Goal: Task Accomplishment & Management: Manage account settings

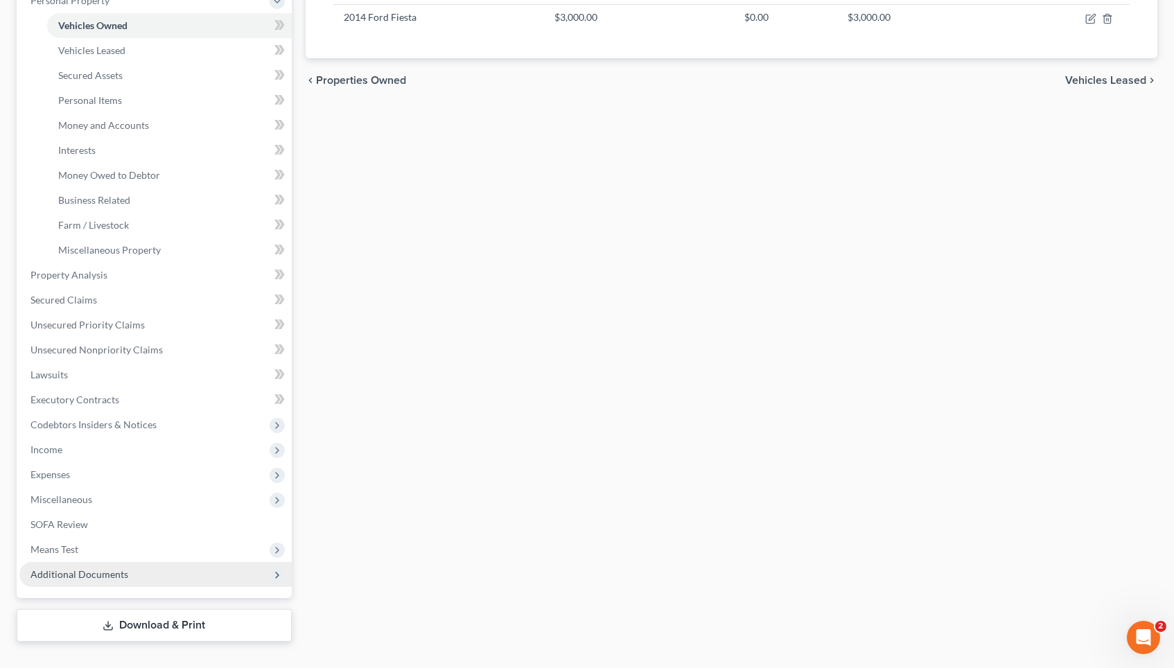
click at [94, 568] on span "Additional Documents" at bounding box center [79, 574] width 98 height 12
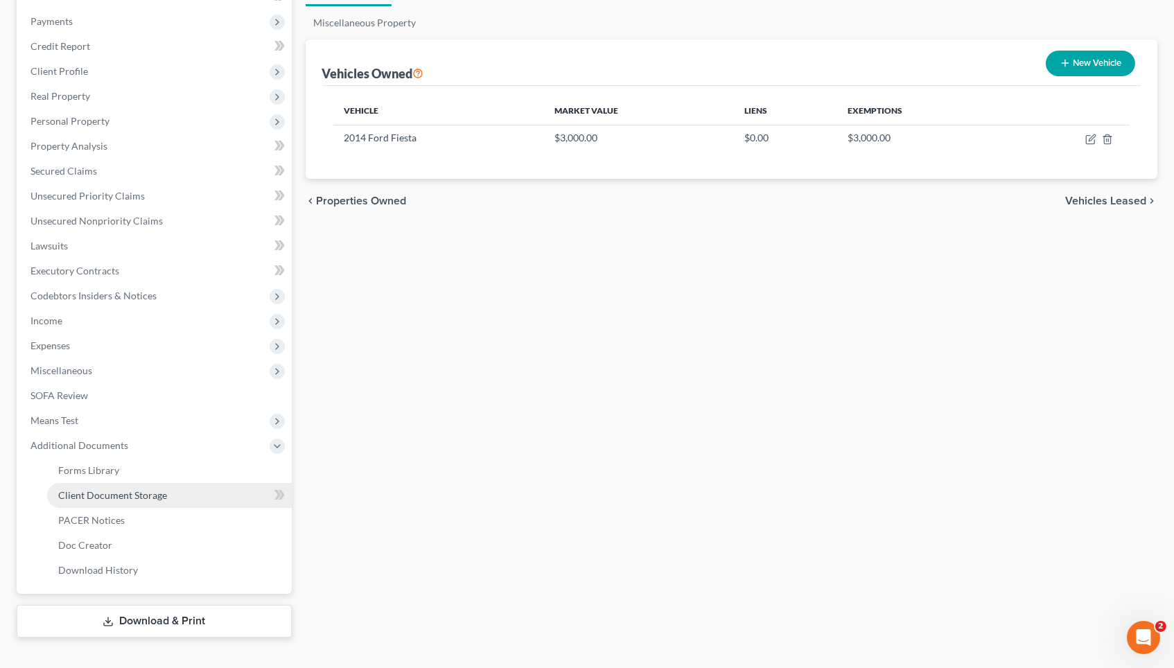
click at [114, 489] on span "Client Document Storage" at bounding box center [112, 495] width 109 height 12
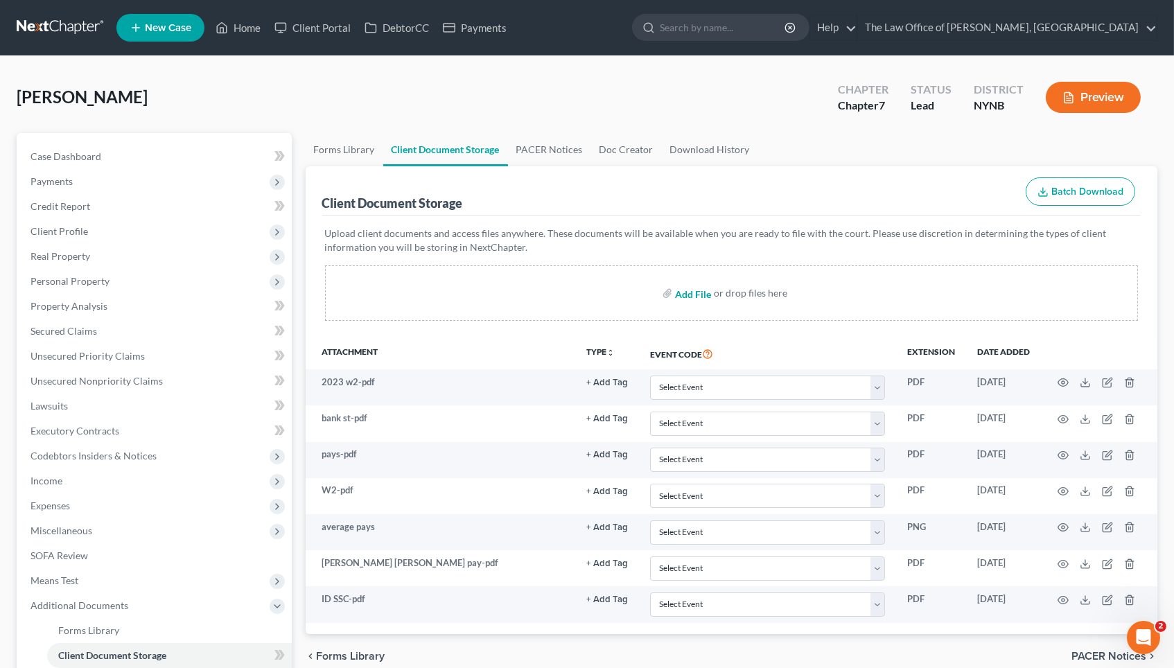
click at [691, 290] on input "file" at bounding box center [691, 293] width 33 height 25
type input "C:\fakepath\2014 Ford Fiesta Hatchback 4D ST I4 Turbo Average Price & Estimated…"
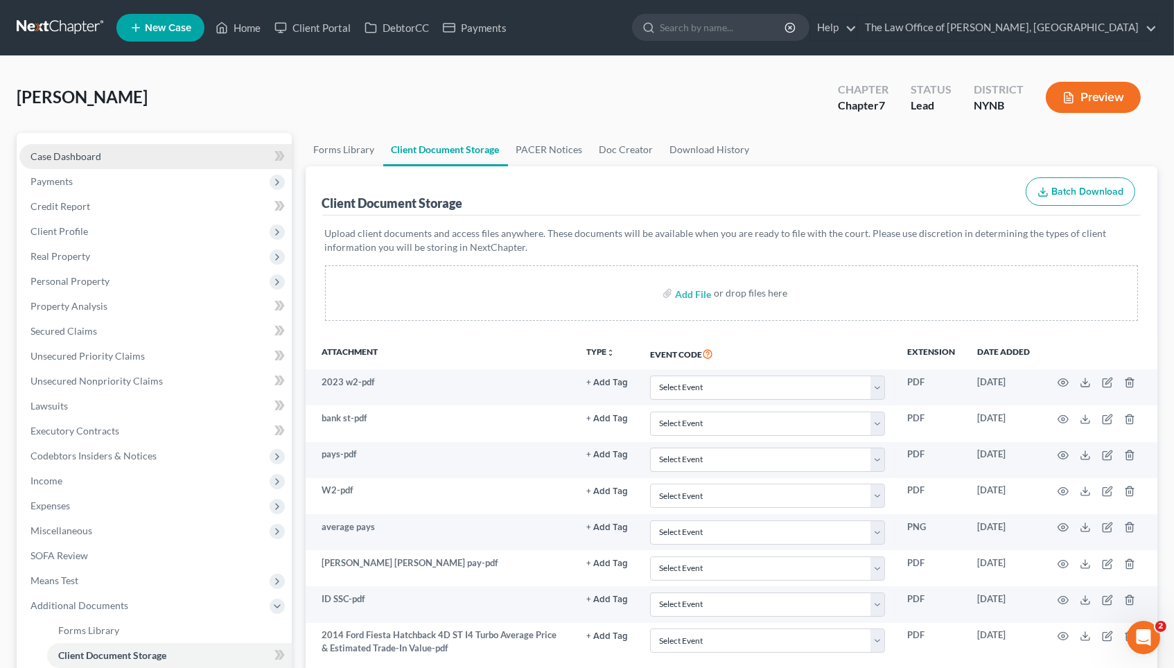
click at [144, 153] on link "Case Dashboard" at bounding box center [155, 156] width 272 height 25
select select "0"
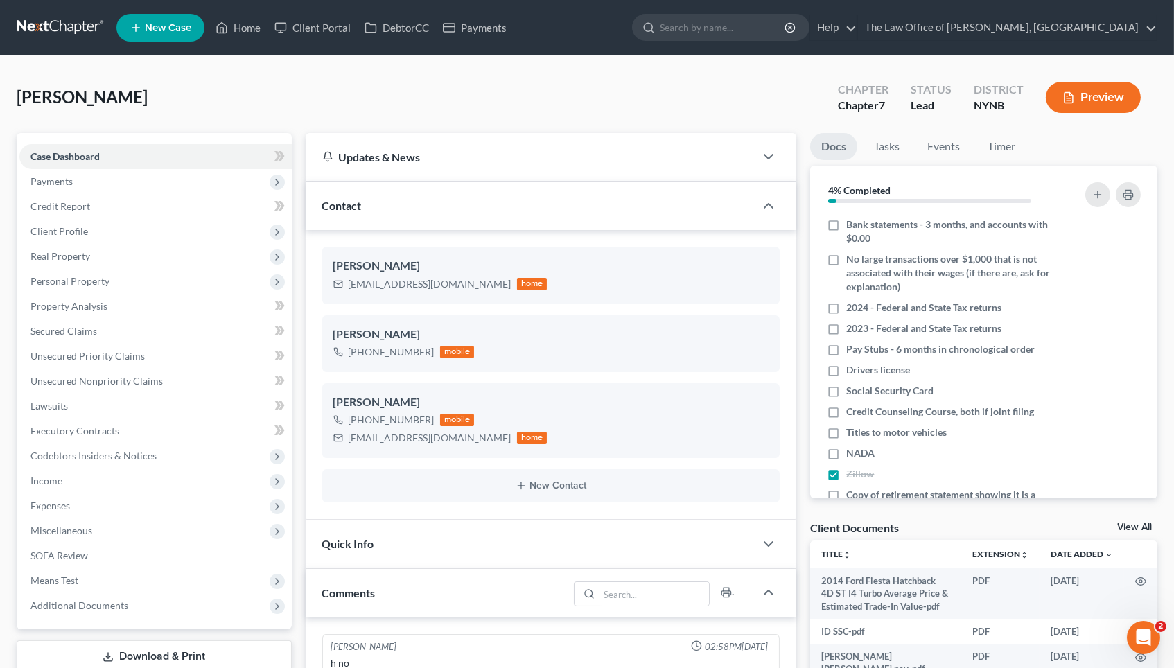
scroll to position [716, 0]
click at [846, 446] on label "NADA" at bounding box center [860, 453] width 28 height 14
click at [851, 446] on input "NADA" at bounding box center [855, 450] width 9 height 9
checkbox input "true"
click at [846, 425] on label "Titles to motor vehicles" at bounding box center [896, 432] width 100 height 14
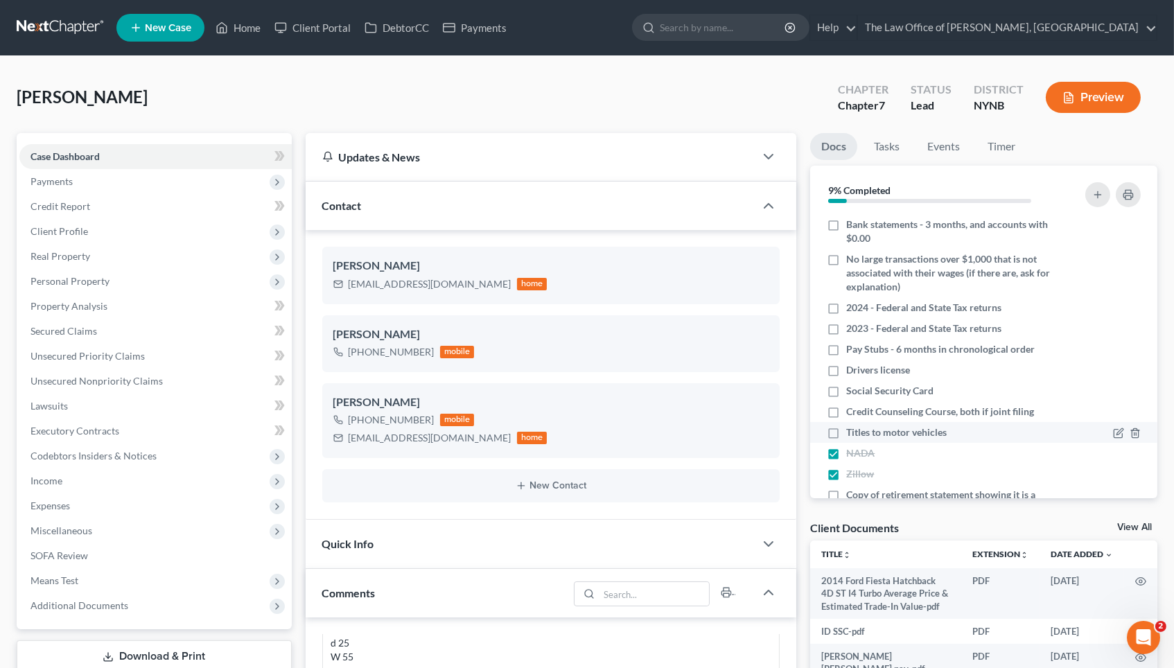
click at [851, 425] on input "Titles to motor vehicles" at bounding box center [855, 429] width 9 height 9
checkbox input "true"
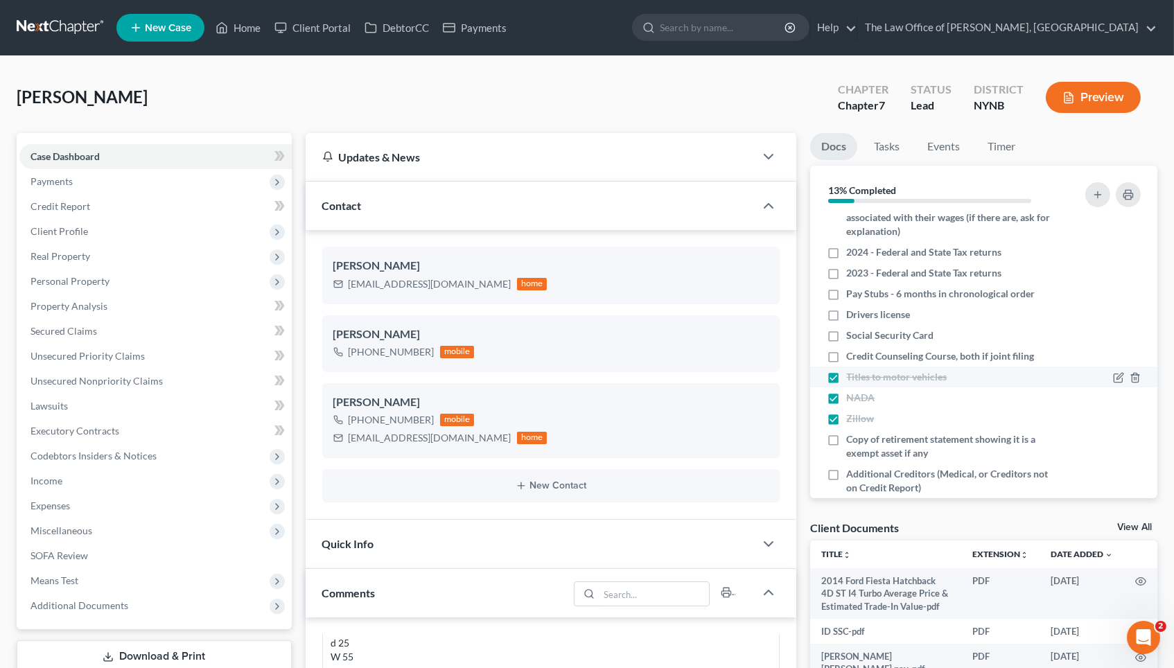
scroll to position [33, 0]
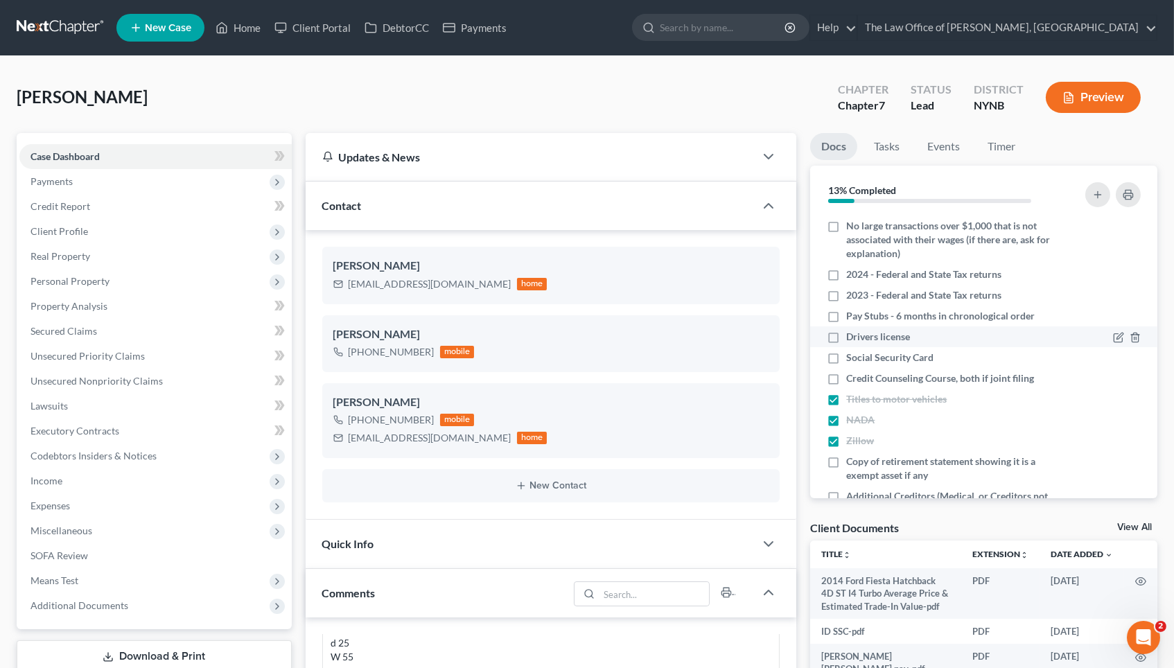
click at [846, 330] on label "Drivers license" at bounding box center [878, 337] width 64 height 14
click at [851, 330] on input "Drivers license" at bounding box center [855, 334] width 9 height 9
checkbox input "true"
click at [846, 351] on label "Social Security Card" at bounding box center [889, 358] width 87 height 14
click at [851, 351] on input "Social Security Card" at bounding box center [855, 355] width 9 height 9
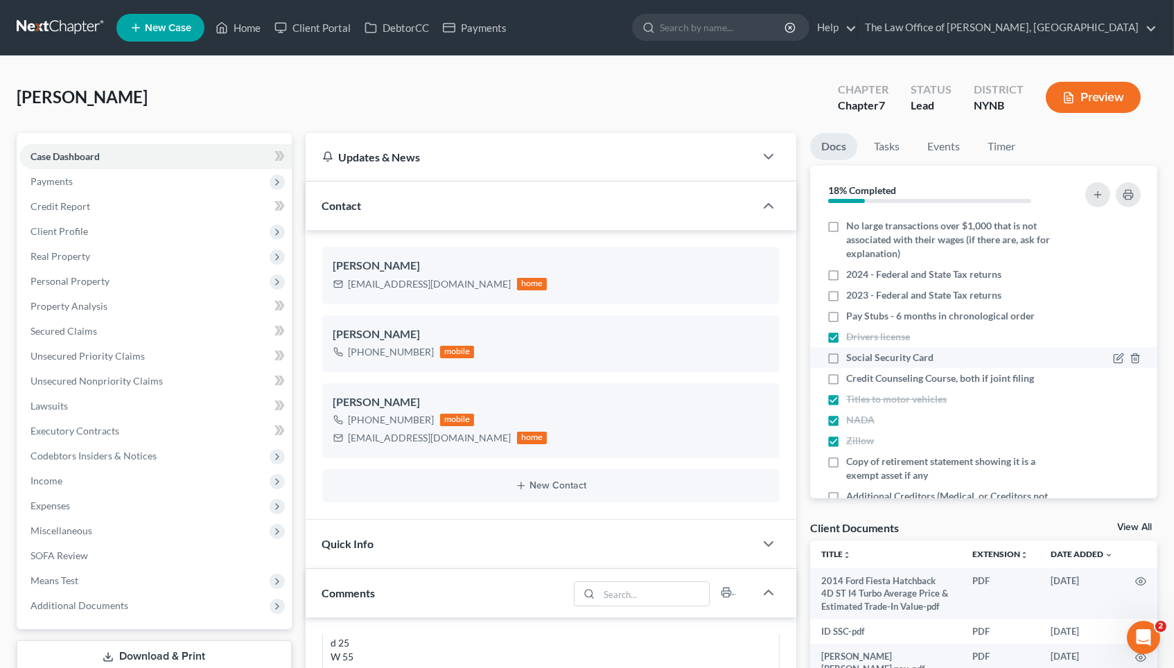
checkbox input "true"
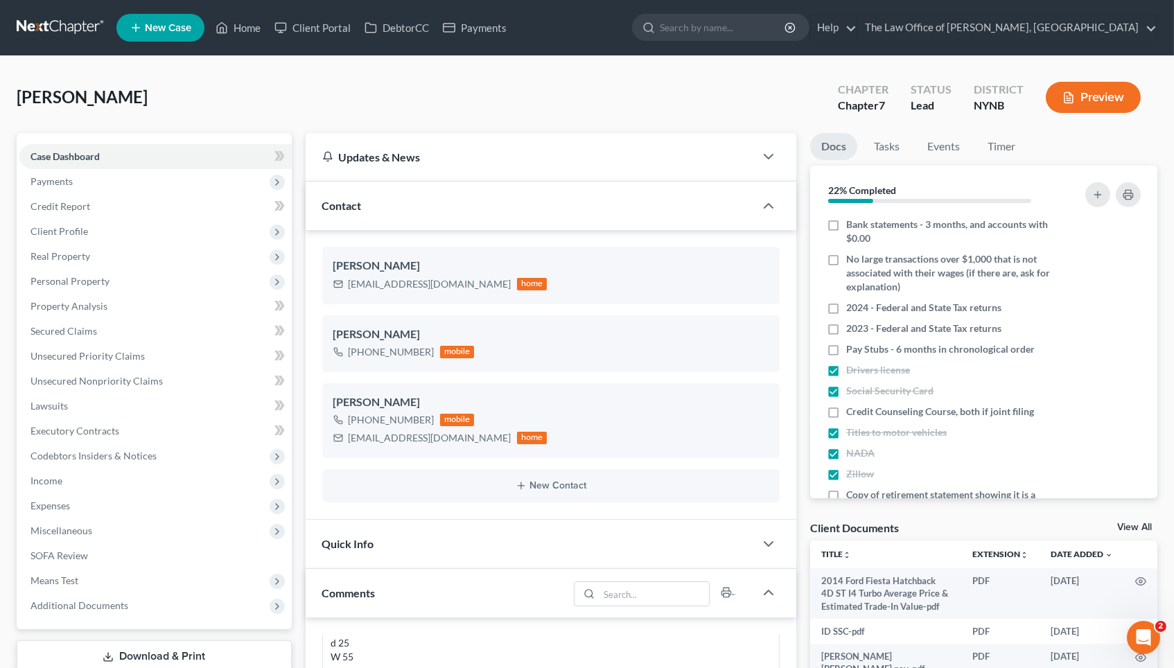
scroll to position [0, 0]
click at [846, 221] on label "Bank statements - 3 months, and accounts with $0.00" at bounding box center [952, 232] width 212 height 28
click at [851, 221] on input "Bank statements - 3 months, and accounts with $0.00" at bounding box center [855, 222] width 9 height 9
checkbox input "true"
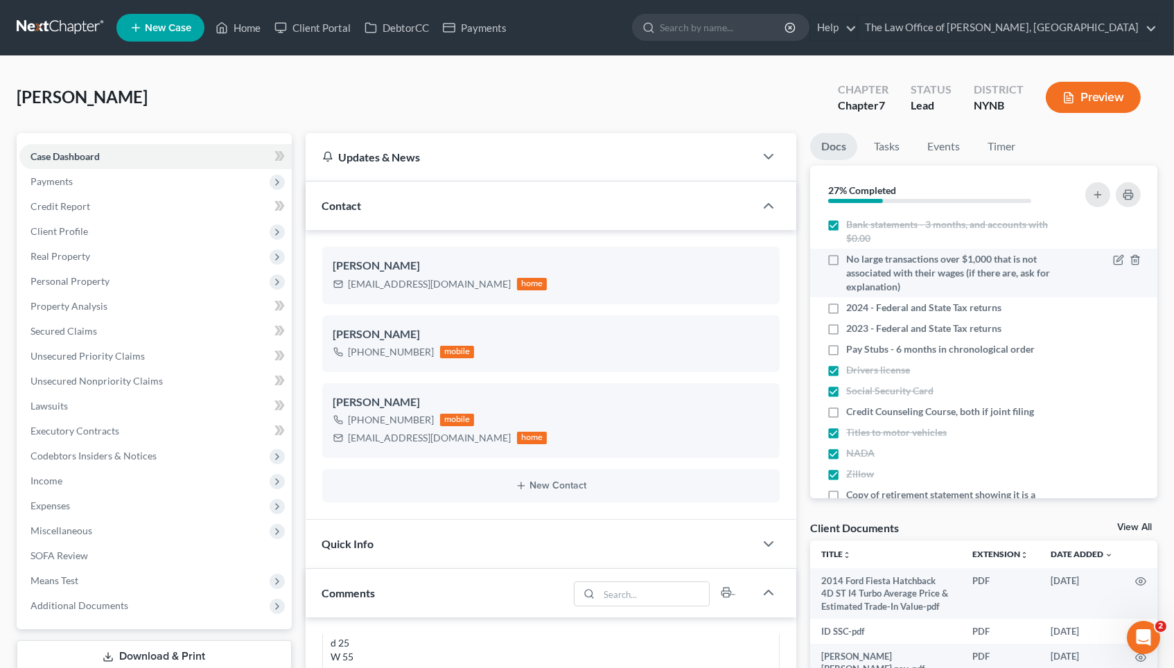
click at [846, 253] on label "No large transactions over $1,000 that is not associated with their wages (if t…" at bounding box center [952, 273] width 212 height 42
click at [851, 253] on input "No large transactions over $1,000 that is not associated with their wages (if t…" at bounding box center [855, 256] width 9 height 9
checkbox input "true"
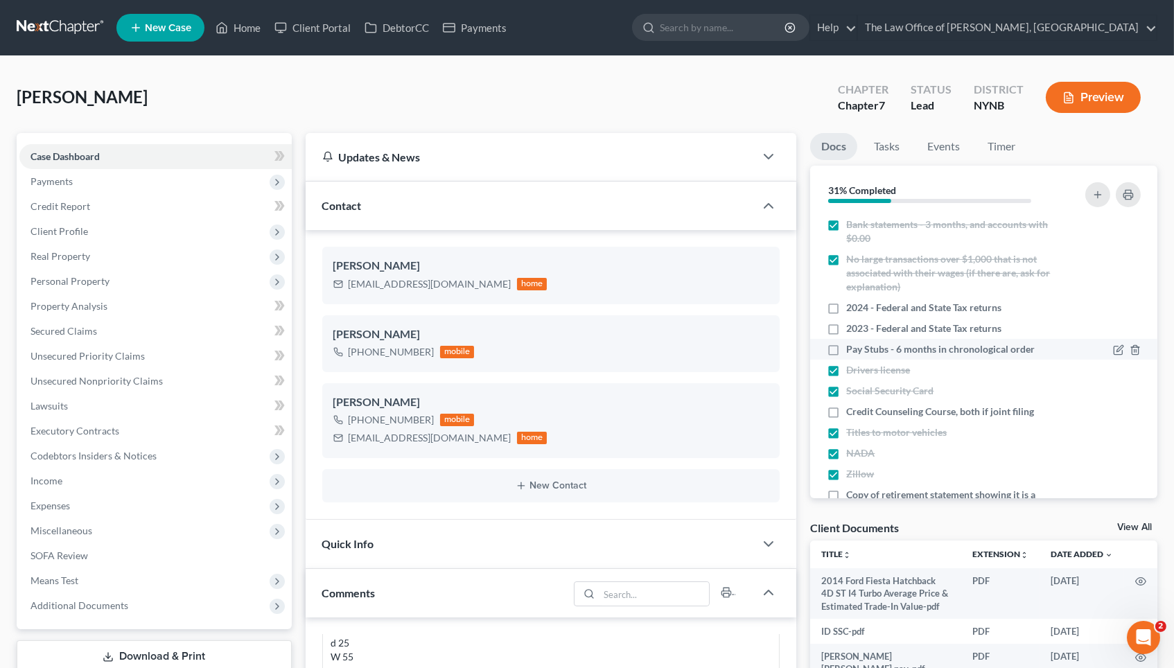
click at [846, 342] on label "Pay Stubs - 6 months in chronological order" at bounding box center [940, 349] width 188 height 14
click at [851, 342] on input "Pay Stubs - 6 months in chronological order" at bounding box center [855, 346] width 9 height 9
checkbox input "true"
click at [254, 33] on link "Home" at bounding box center [238, 27] width 59 height 25
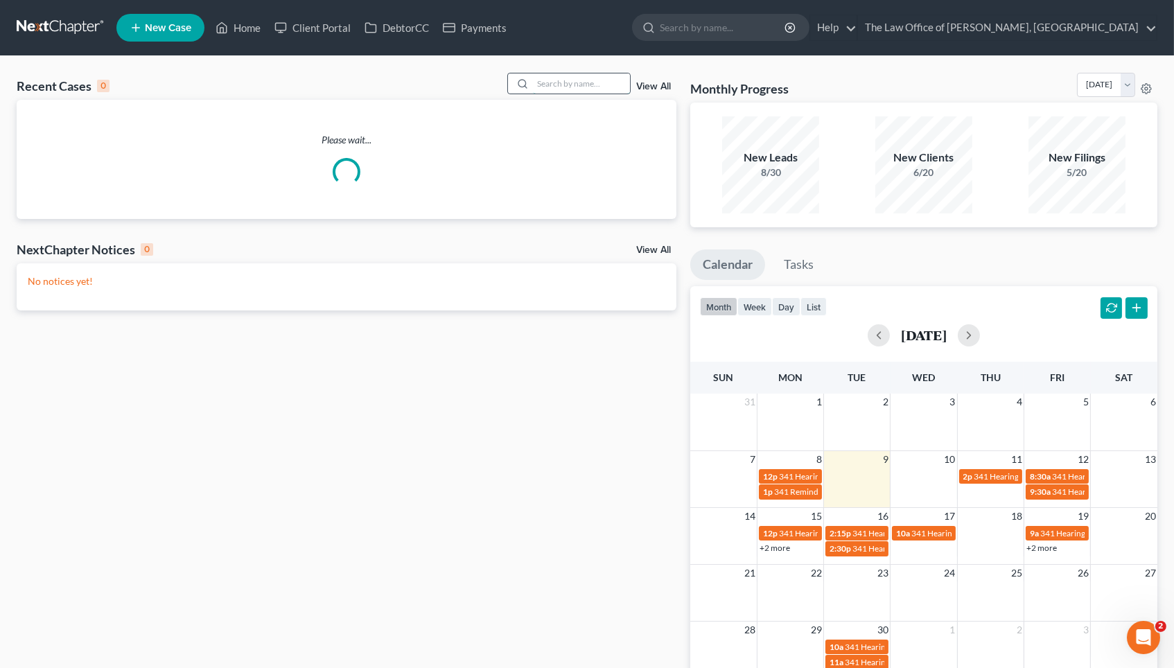
click at [567, 81] on input "search" at bounding box center [581, 83] width 97 height 20
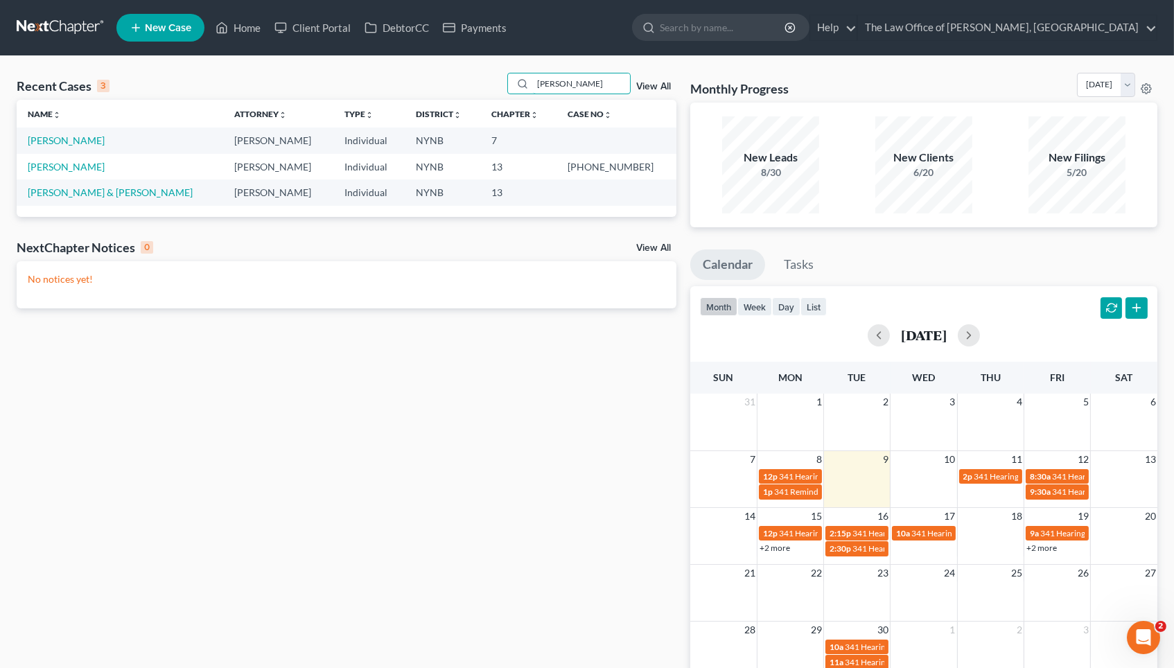
type input "[PERSON_NAME]"
click at [66, 146] on td "[PERSON_NAME]" at bounding box center [120, 140] width 206 height 26
click at [71, 135] on link "[PERSON_NAME]" at bounding box center [66, 140] width 77 height 12
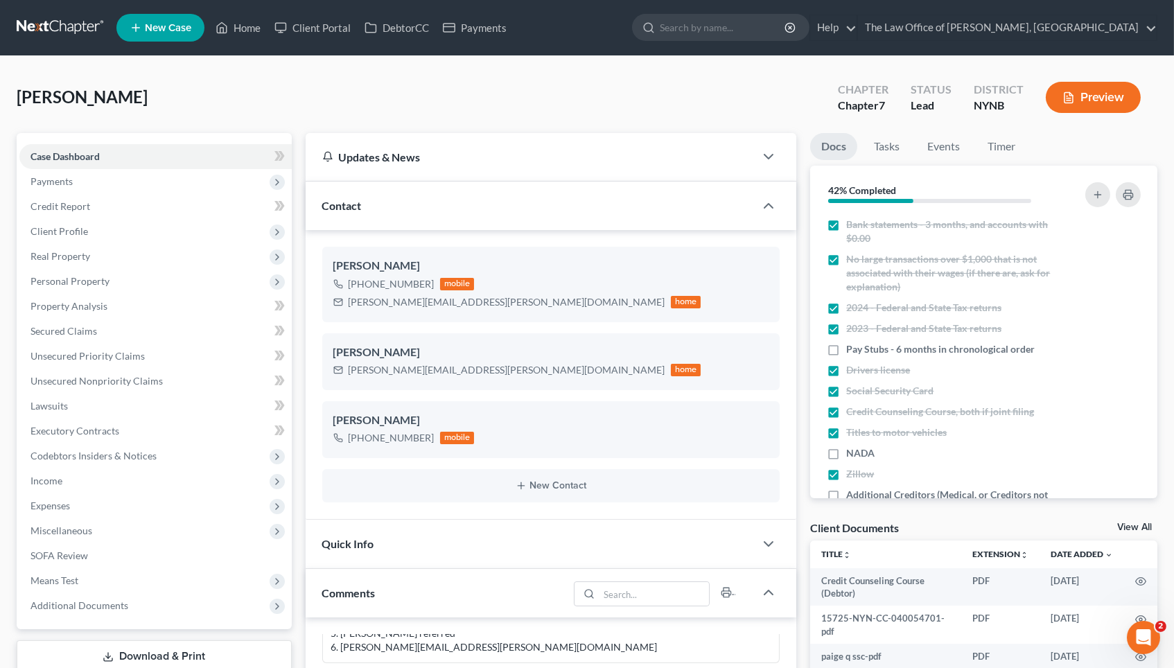
scroll to position [664, 0]
click at [1120, 524] on link "View All" at bounding box center [1134, 527] width 35 height 10
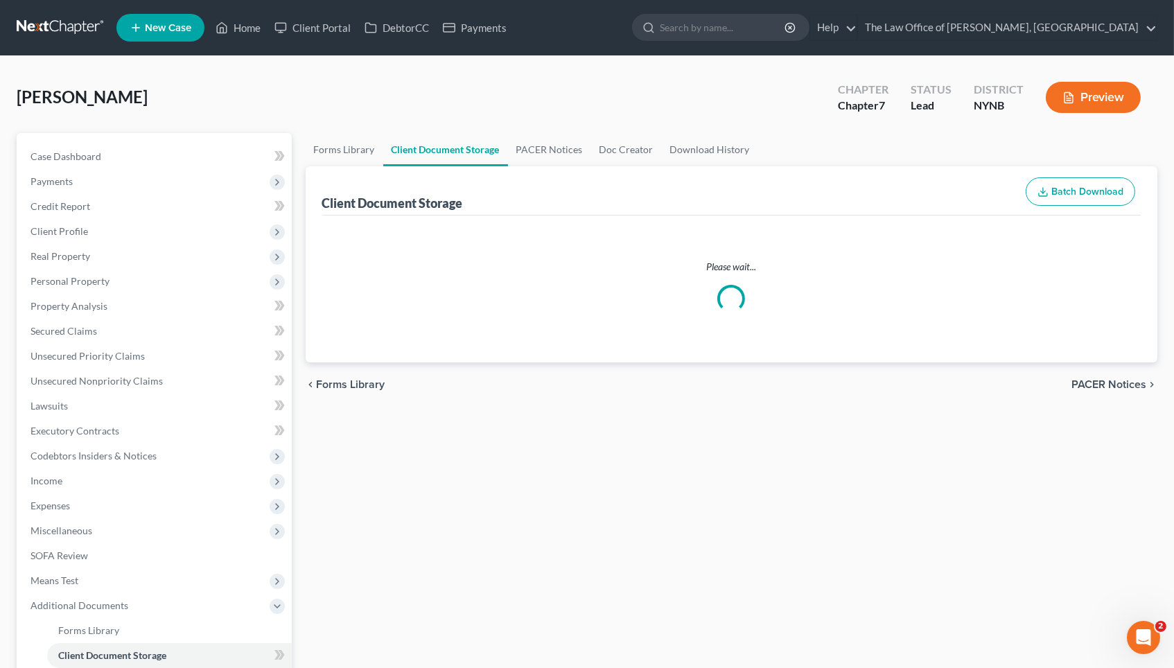
select select "1"
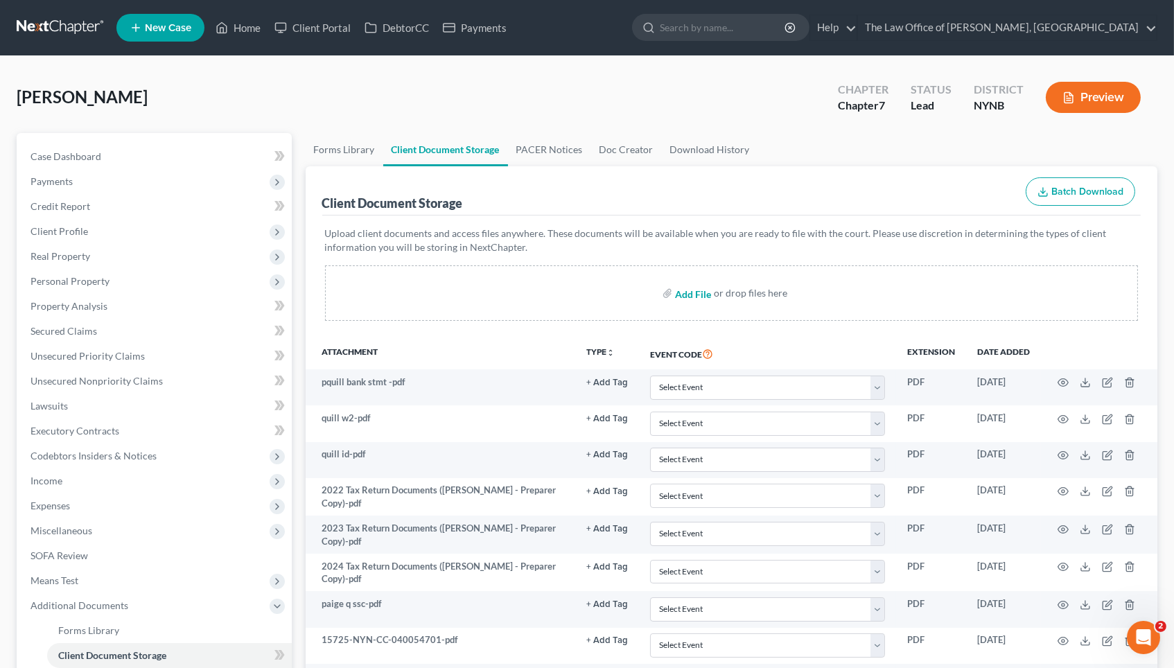
click at [696, 289] on input "file" at bounding box center [691, 293] width 33 height 25
type input "C:\fakepath\[PERSON_NAME] pay advice form.pdf"
select select "1"
click at [242, 33] on link "Home" at bounding box center [238, 27] width 59 height 25
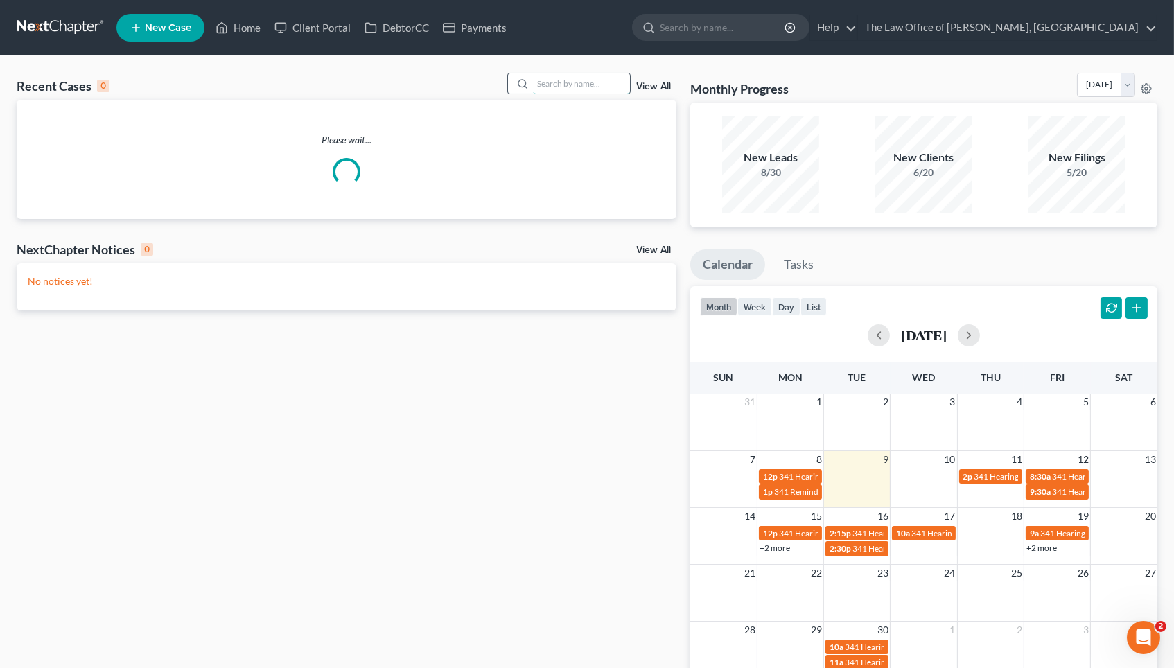
click at [579, 85] on input "search" at bounding box center [581, 83] width 97 height 20
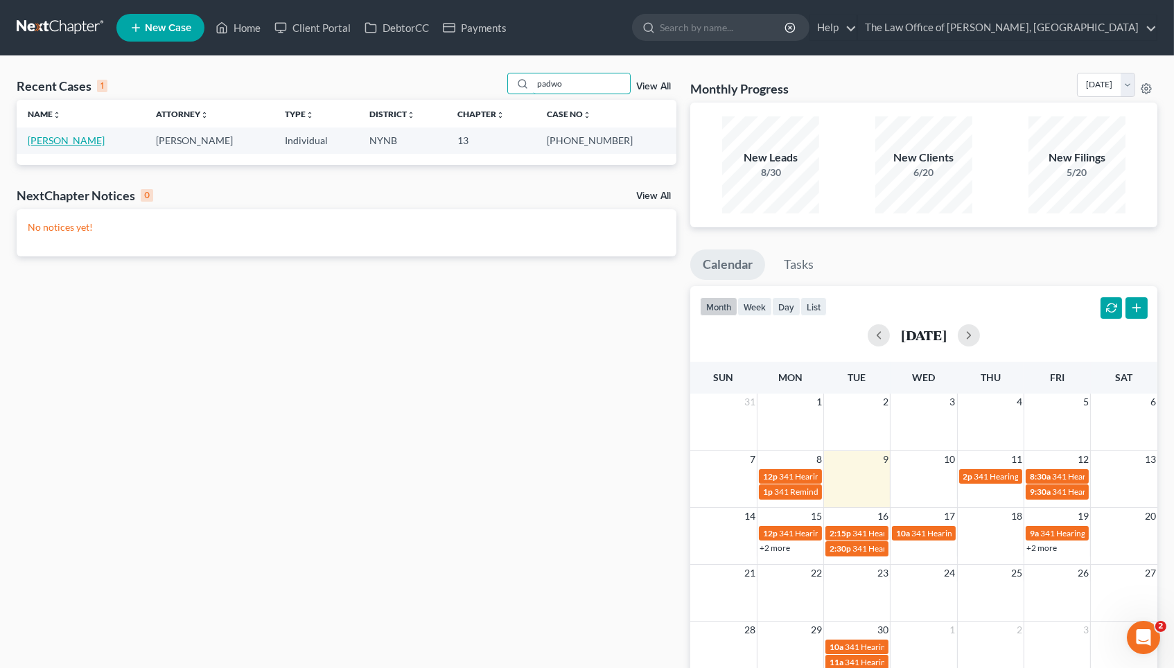
type input "padwo"
click at [82, 141] on link "[PERSON_NAME]" at bounding box center [66, 140] width 77 height 12
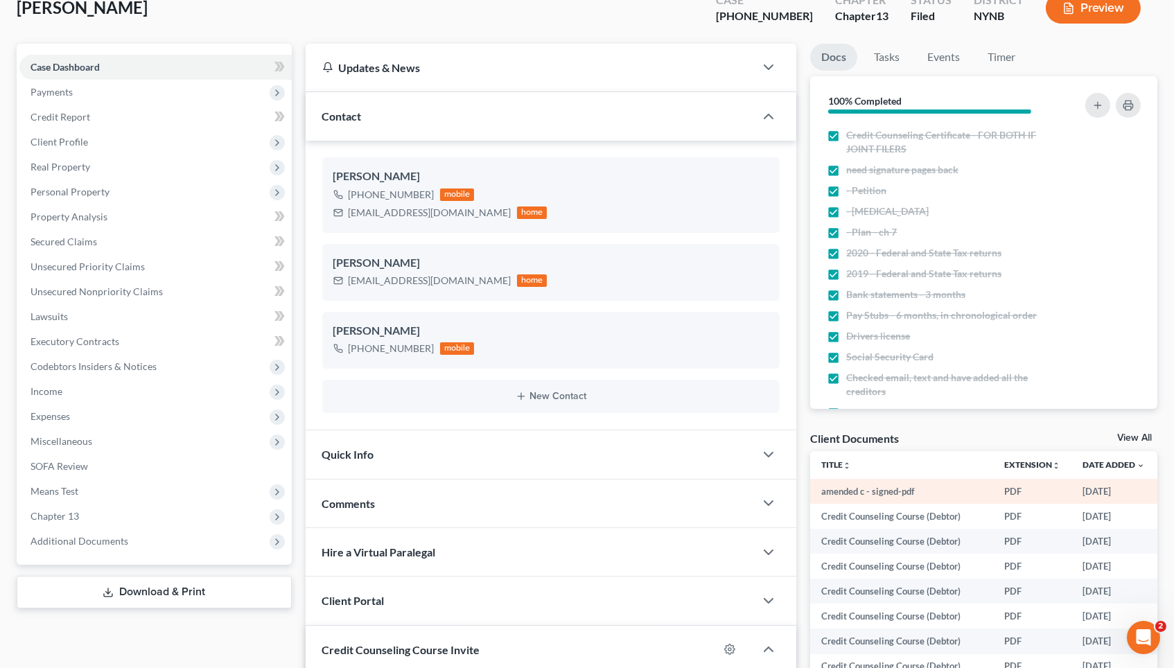
scroll to position [306, 0]
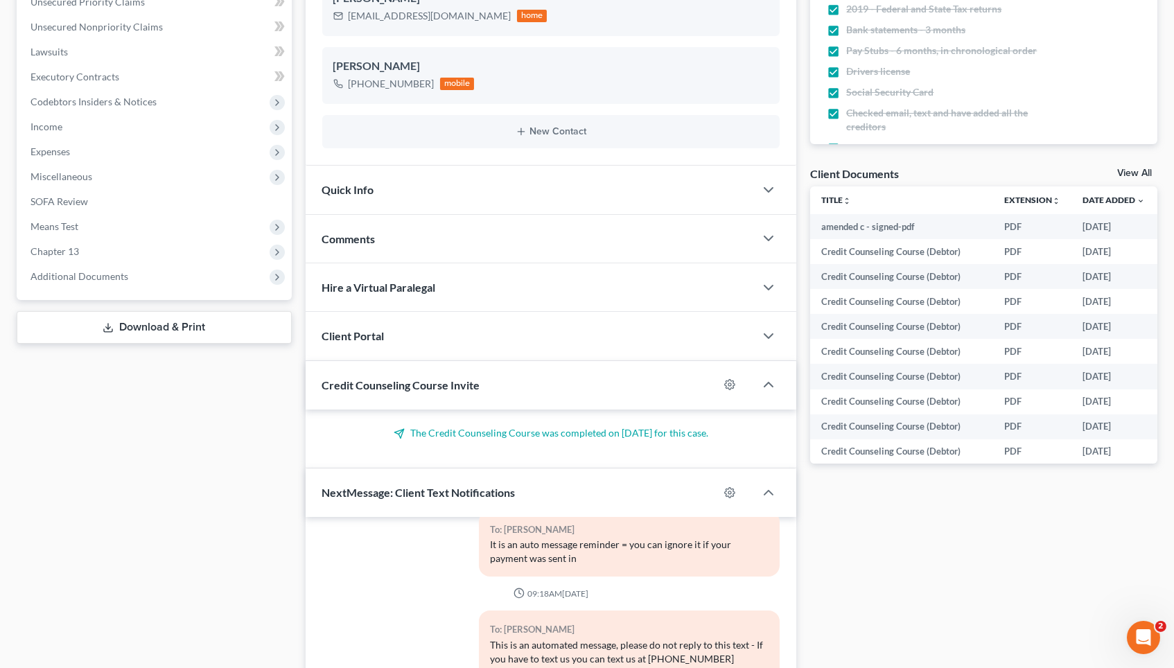
click at [1135, 168] on link "View All" at bounding box center [1134, 173] width 35 height 10
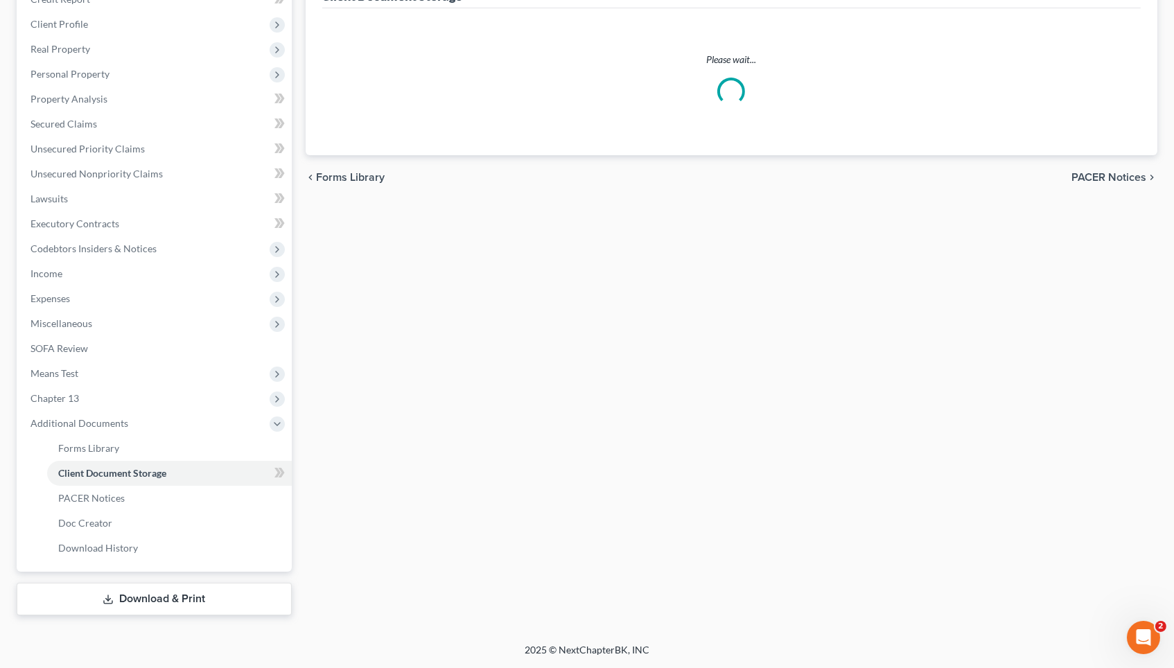
select select "1"
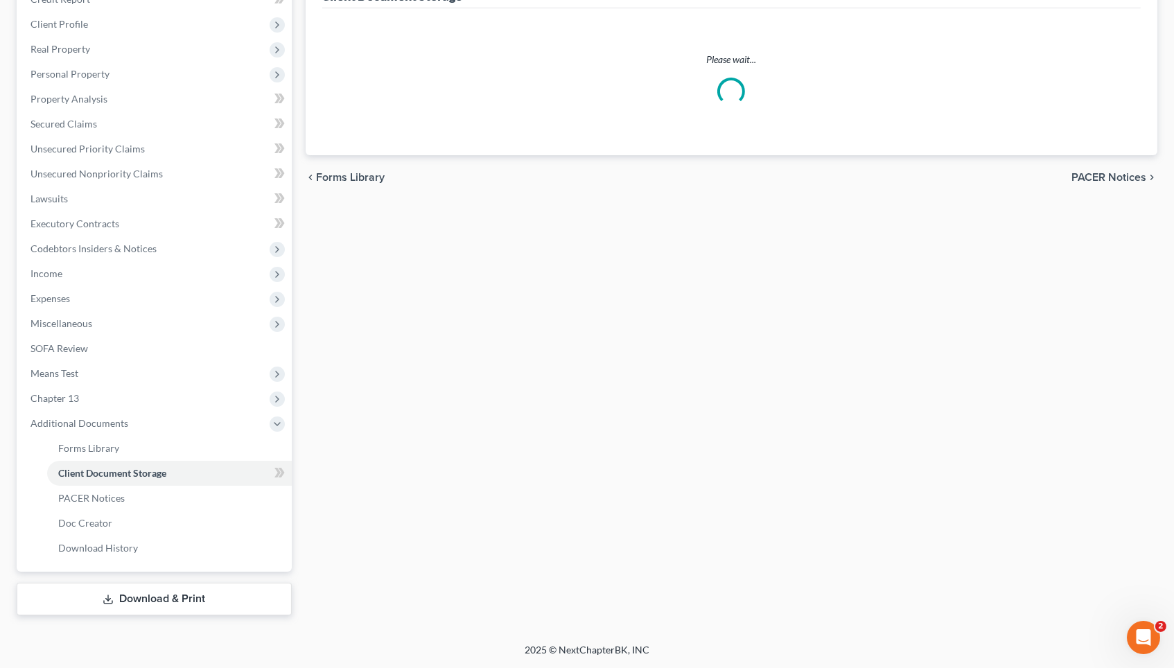
select select "1"
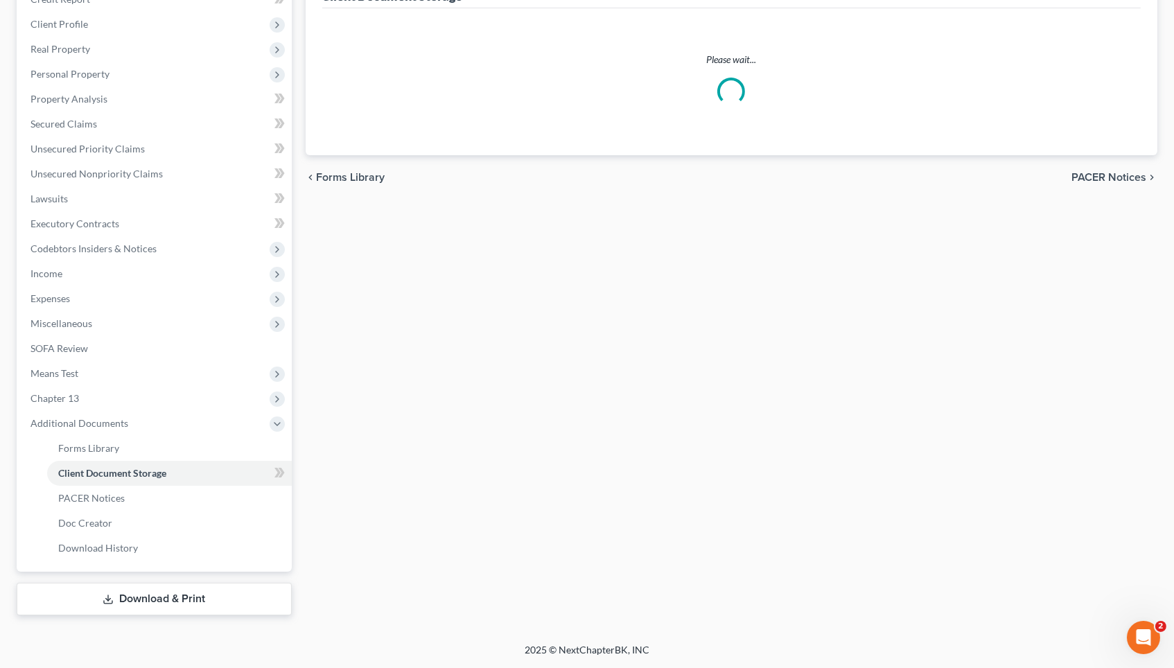
select select "1"
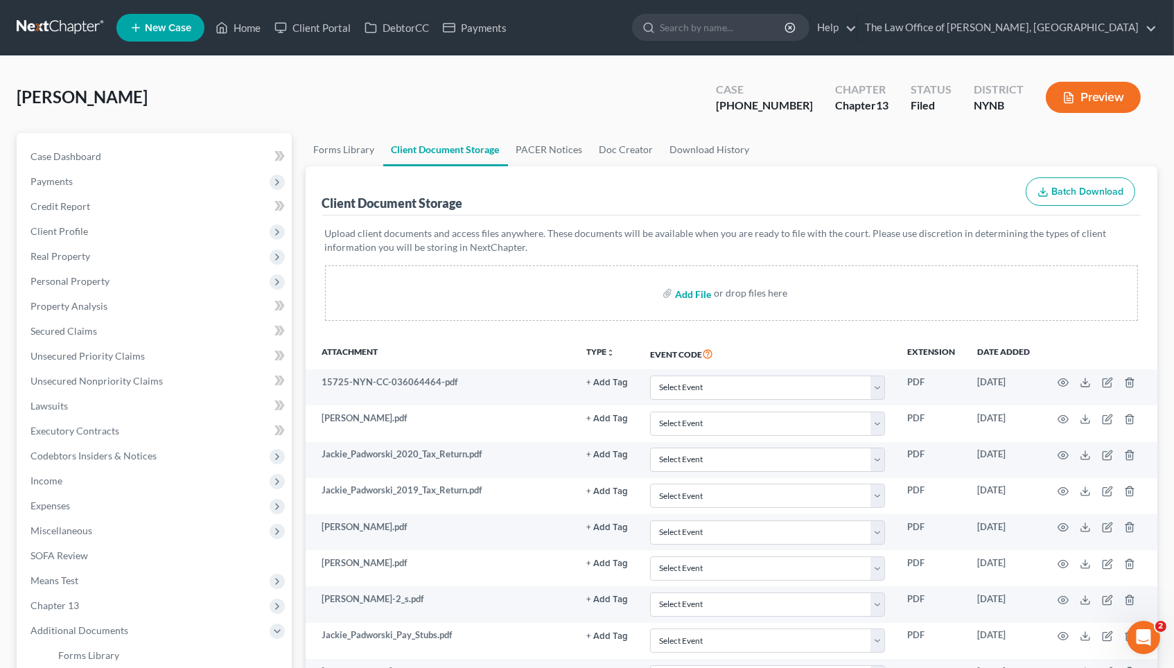
click at [693, 293] on input "file" at bounding box center [691, 293] width 33 height 25
type input "C:\fakepath\amended c - signed.pdf"
select select "1"
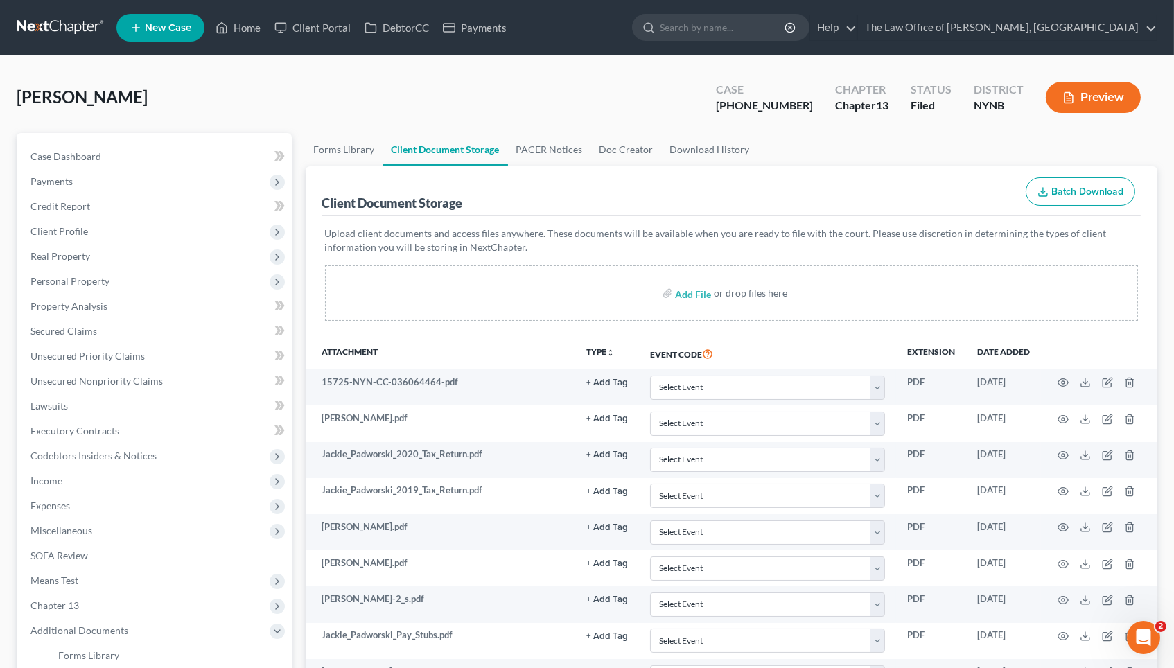
select select "1"
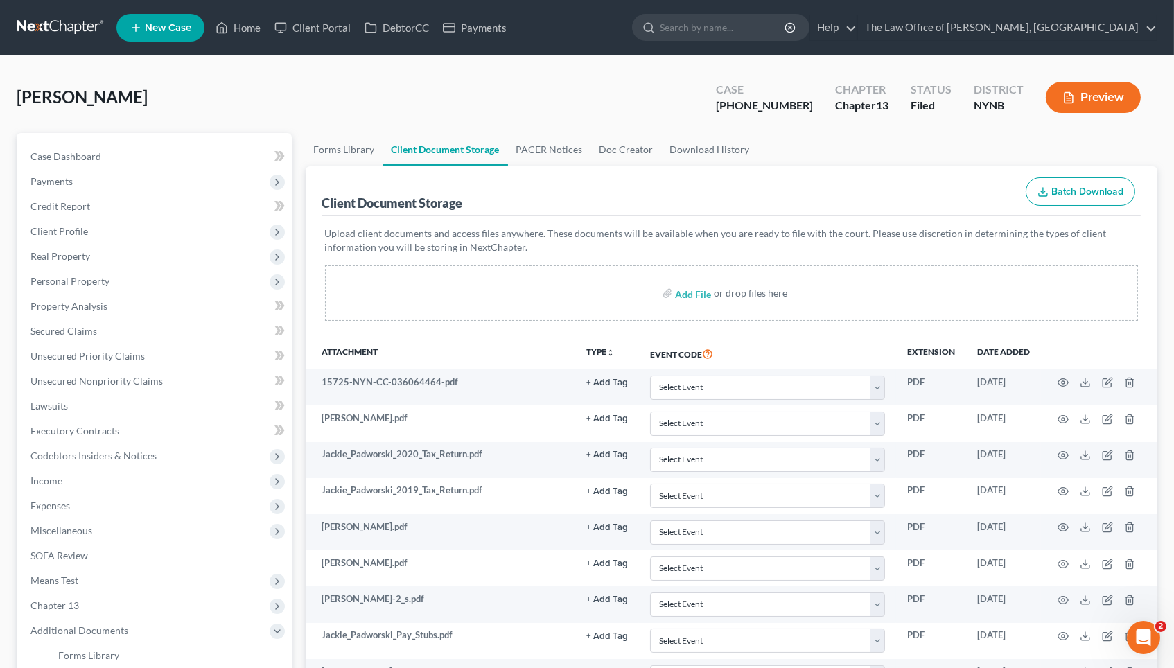
select select "1"
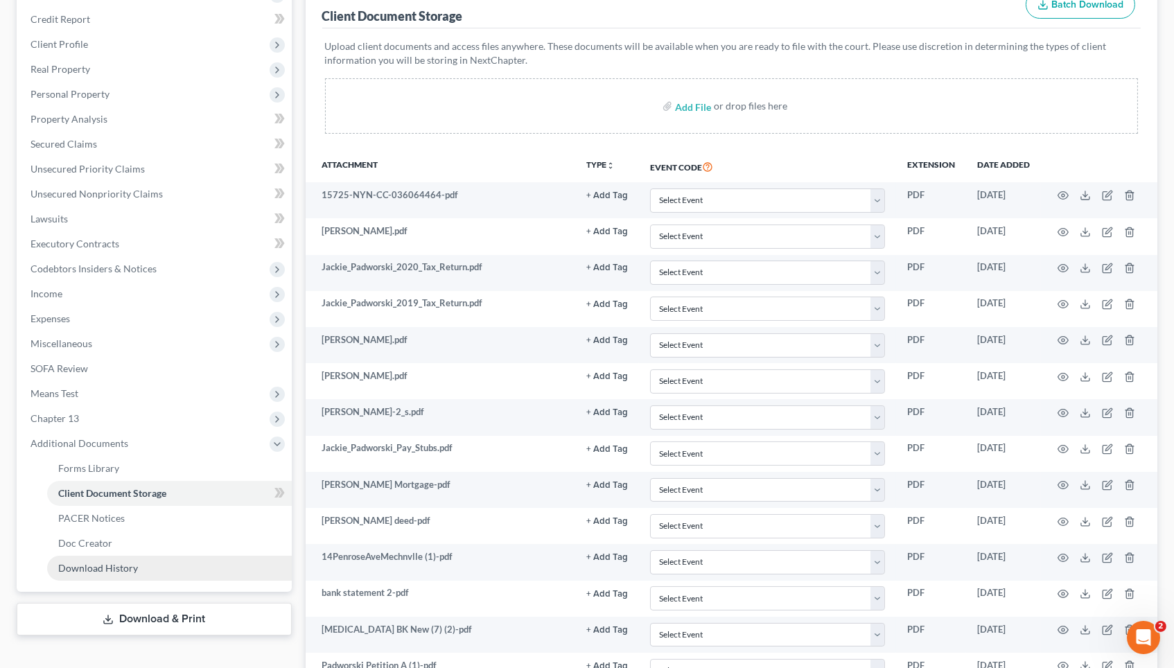
click at [130, 562] on span "Download History" at bounding box center [98, 568] width 80 height 12
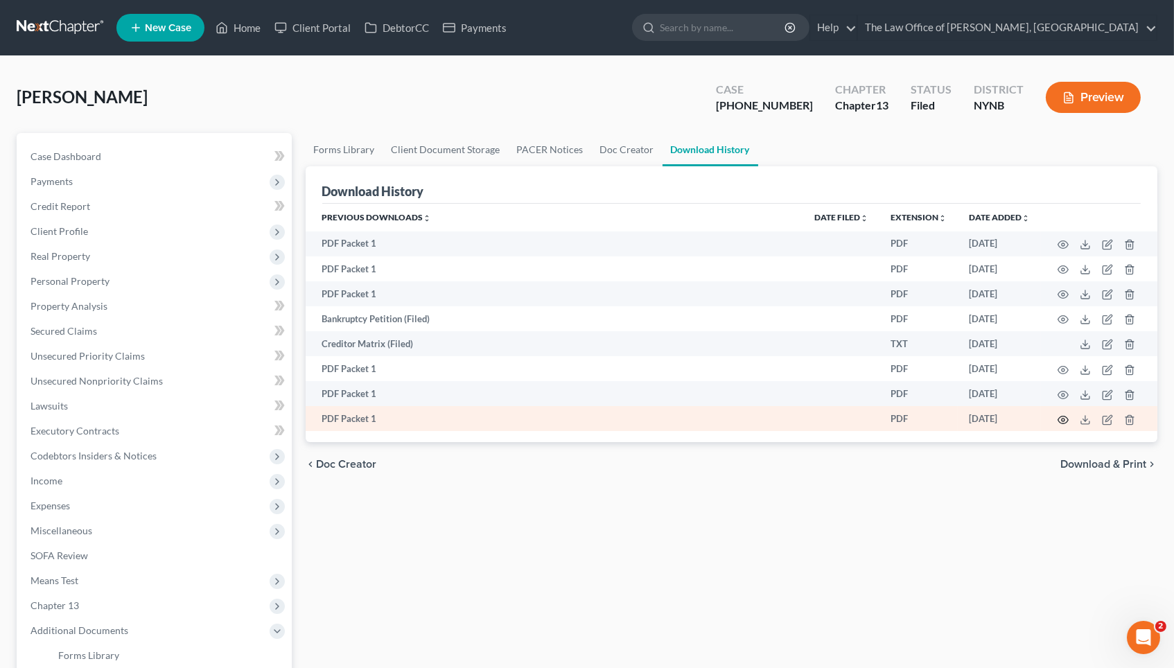
click at [1061, 419] on circle "button" at bounding box center [1062, 419] width 3 height 3
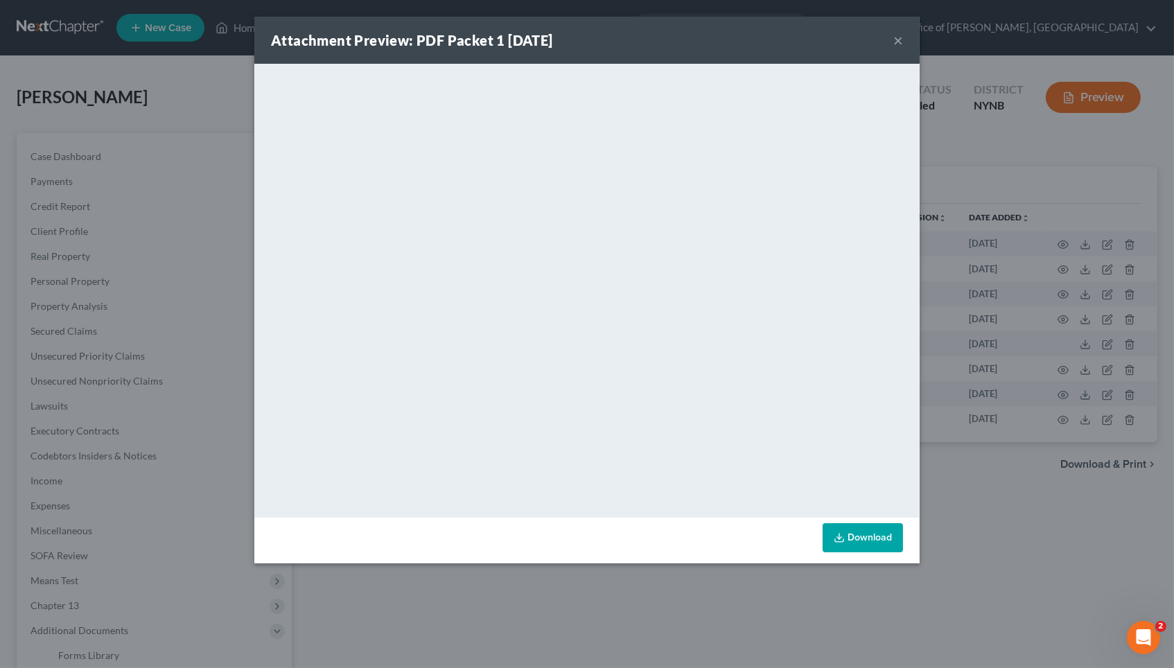
click at [982, 373] on div "Attachment Preview: PDF Packet 1 [DATE] × <object ng-attr-data='[URL][DOMAIN_NA…" at bounding box center [587, 334] width 1174 height 668
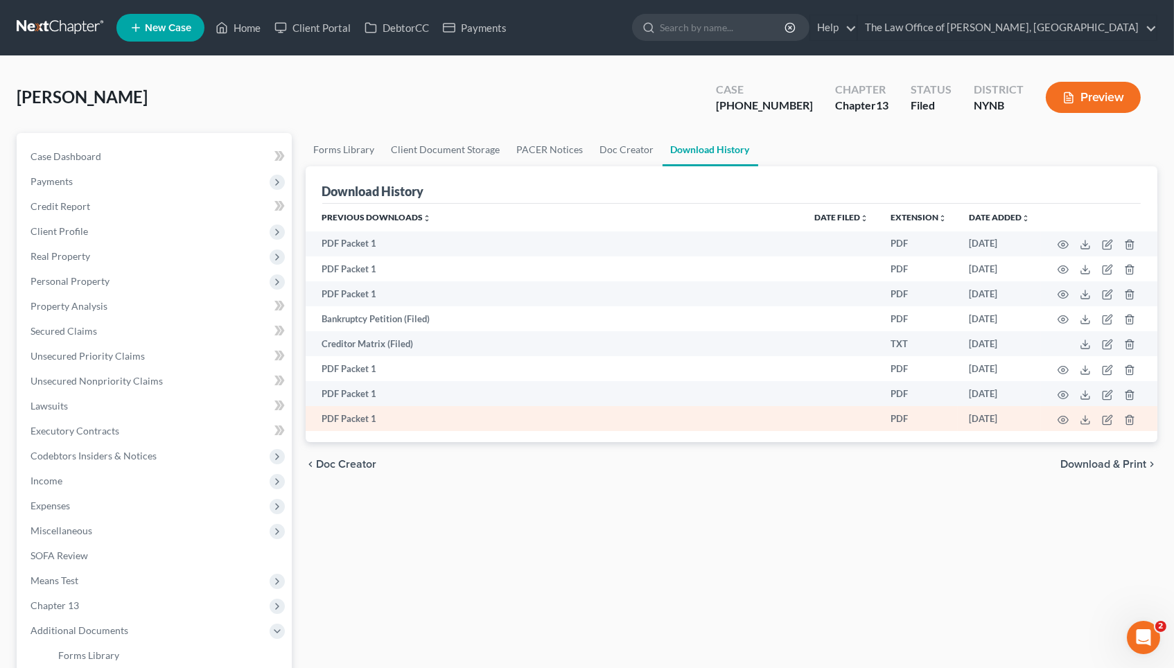
click at [1054, 418] on td at bounding box center [1099, 418] width 116 height 25
click at [1063, 419] on circle "button" at bounding box center [1062, 419] width 3 height 3
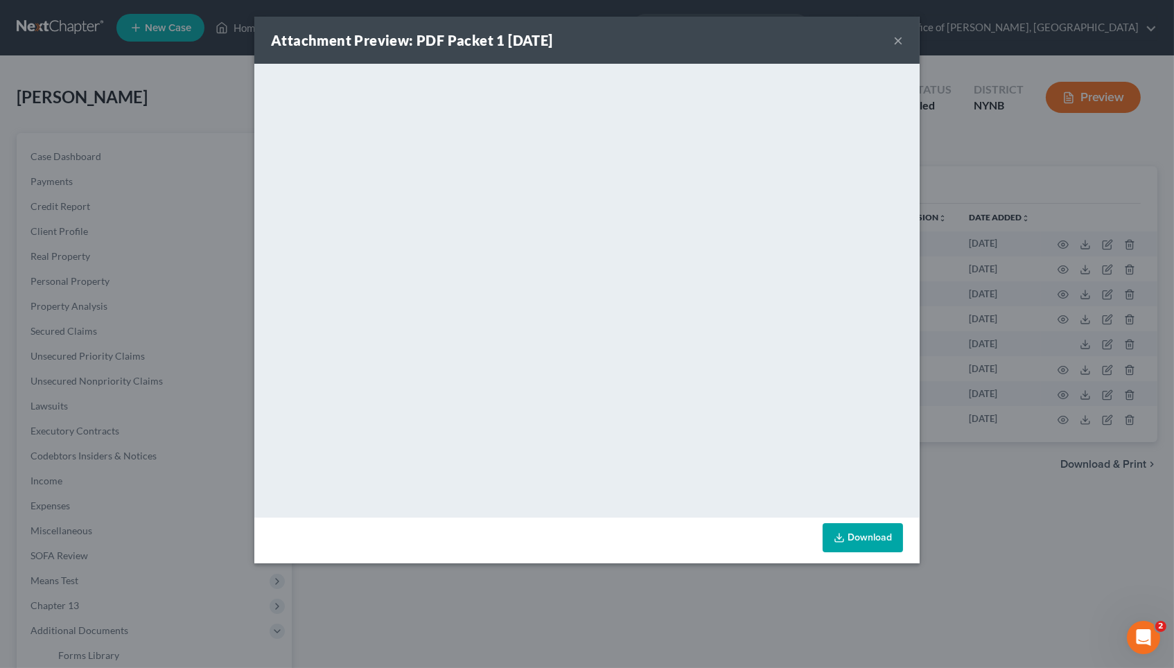
click at [856, 536] on link "Download" at bounding box center [862, 537] width 80 height 29
click at [179, 249] on div "Attachment Preview: PDF Packet 1 [DATE] × <object ng-attr-data='[URL][DOMAIN_NA…" at bounding box center [587, 334] width 1174 height 668
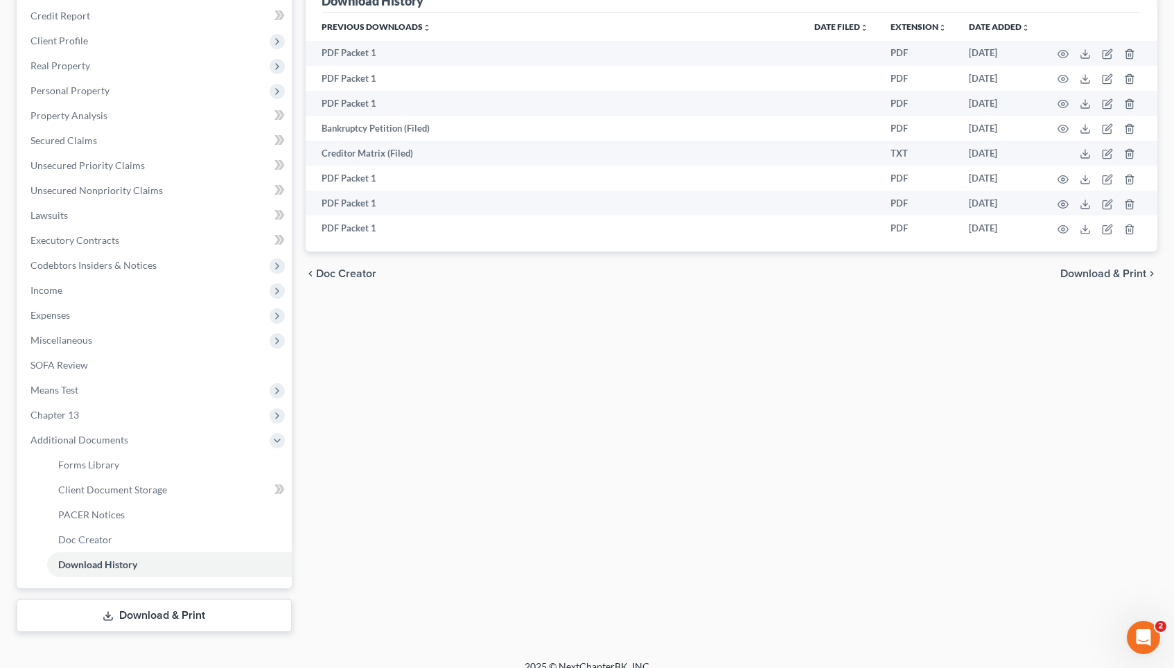
scroll to position [185, 0]
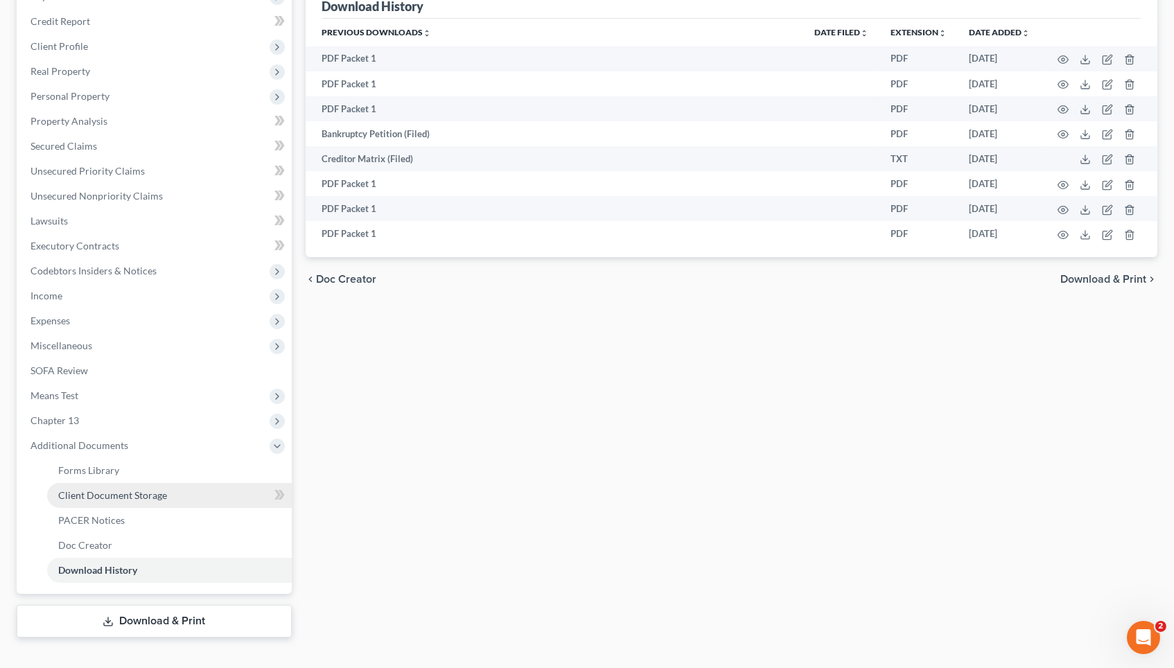
click at [131, 484] on link "Client Document Storage" at bounding box center [169, 495] width 245 height 25
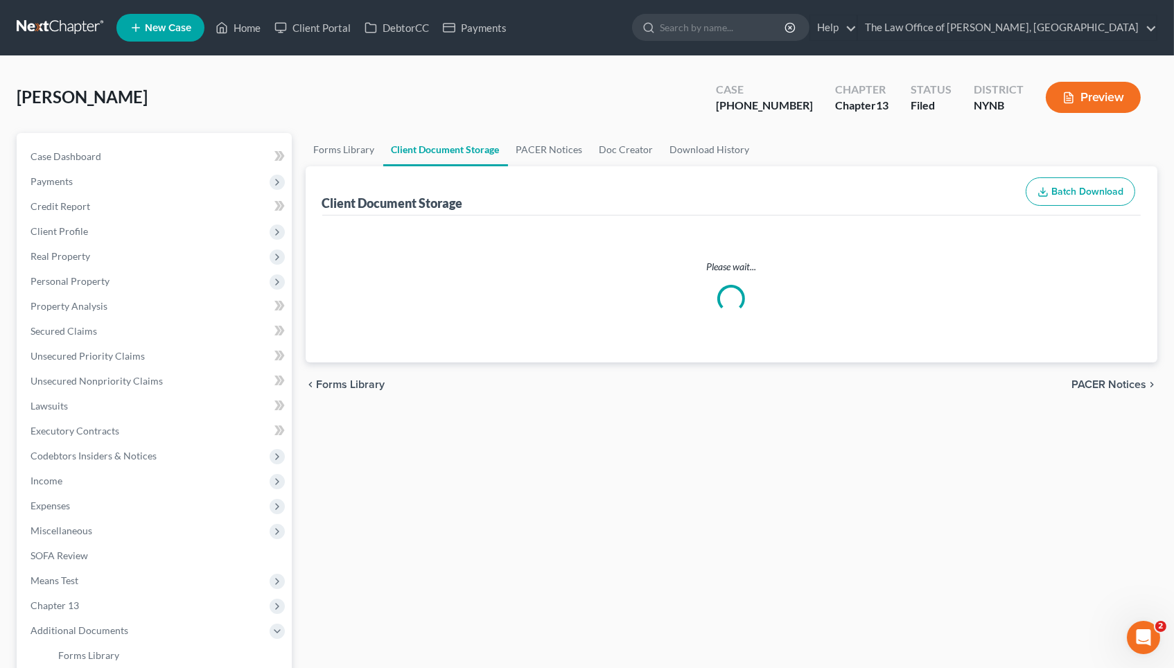
select select "1"
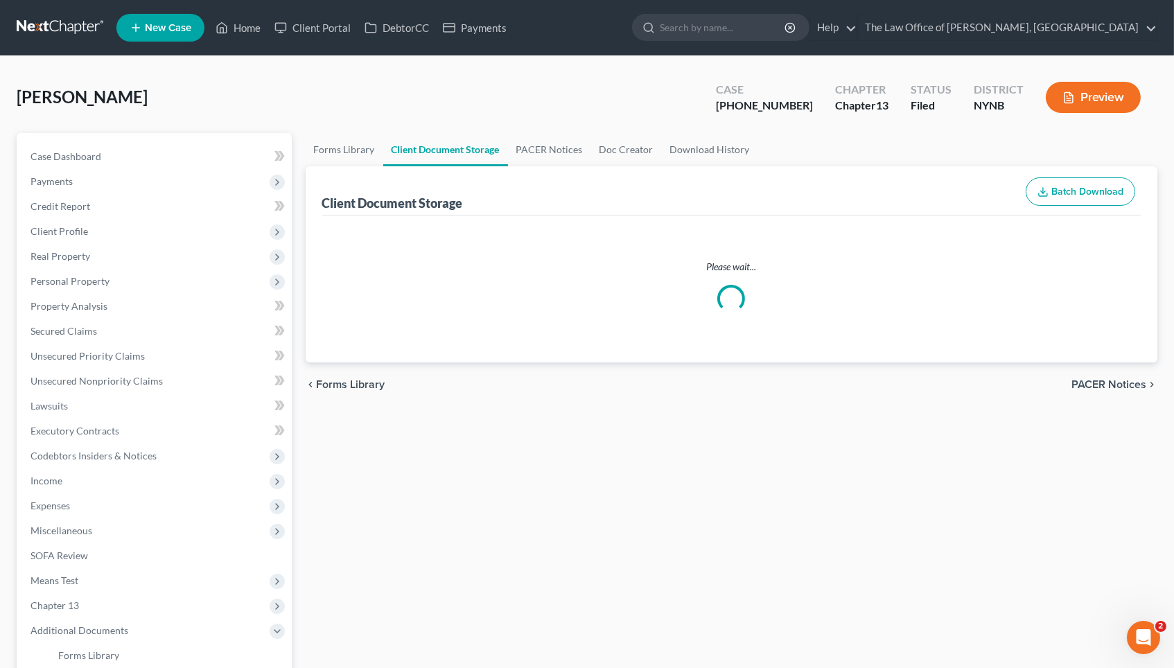
select select "1"
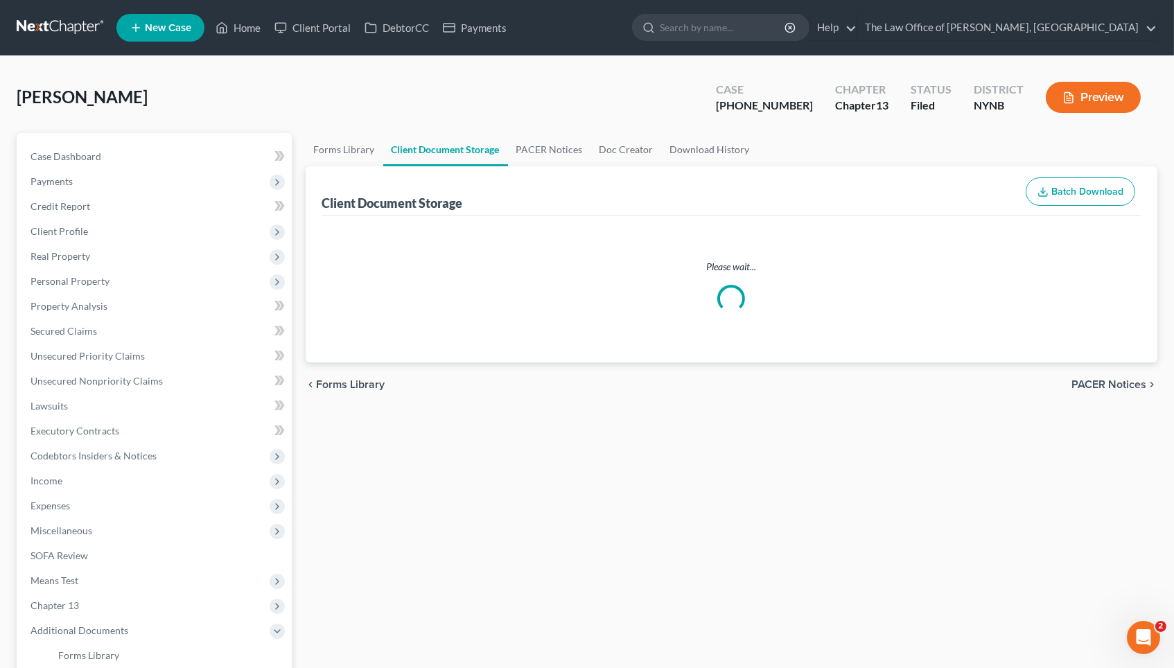
select select "1"
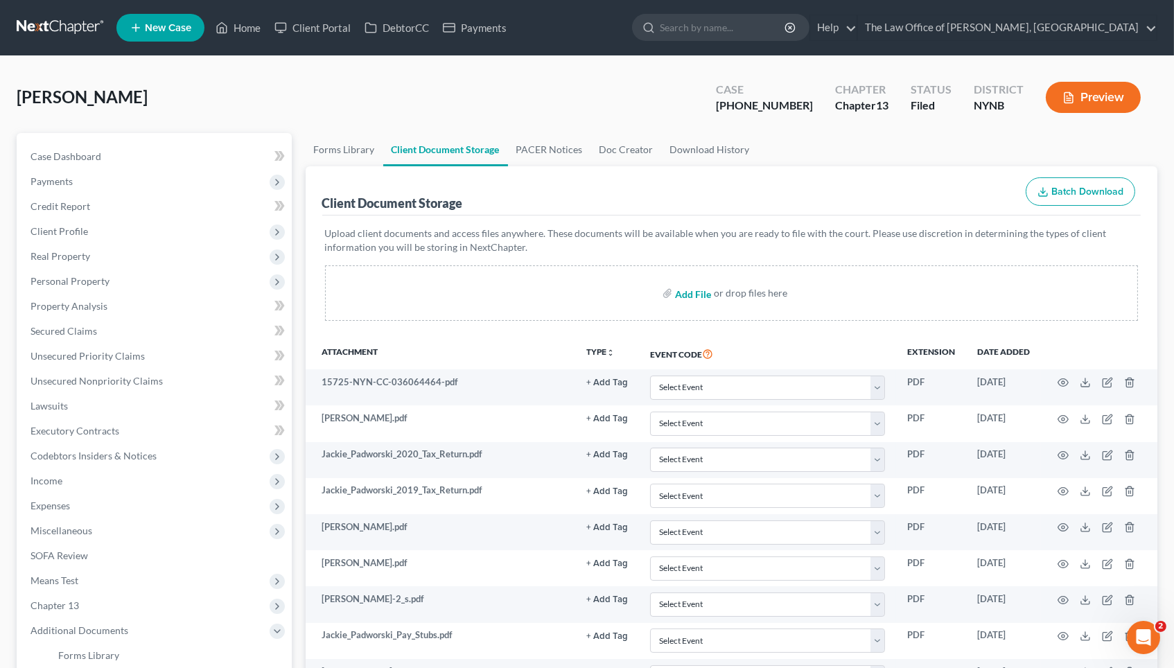
click at [696, 289] on input "file" at bounding box center [691, 293] width 33 height 25
type input "C:\fakepath\matrix.pdf"
select select "1"
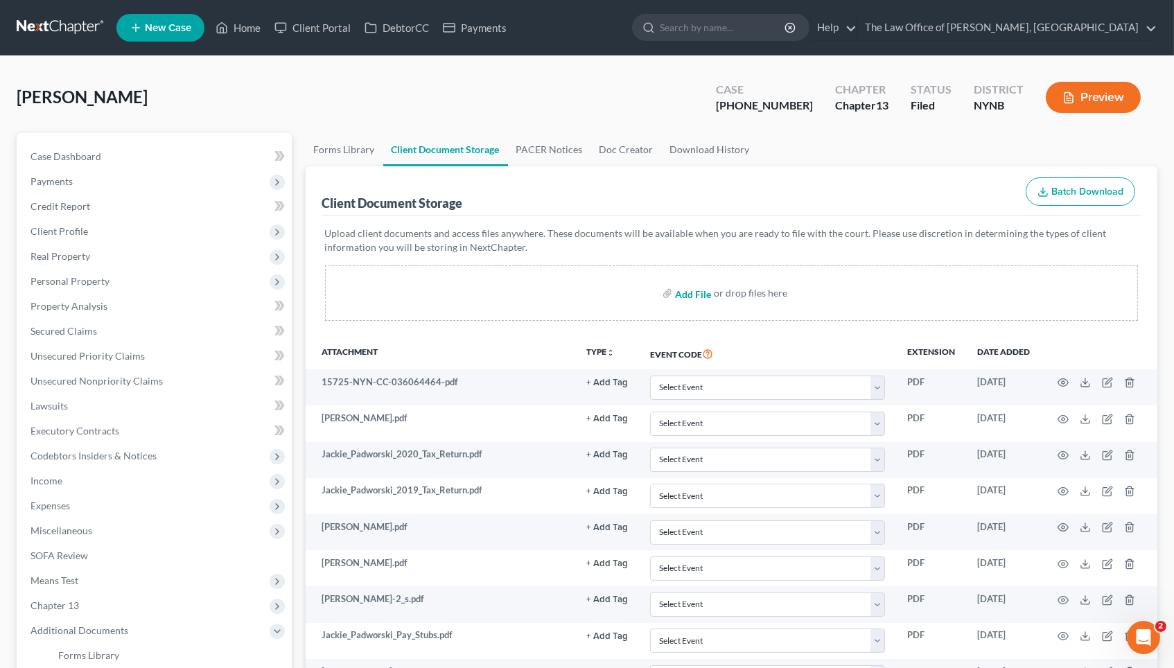
select select "1"
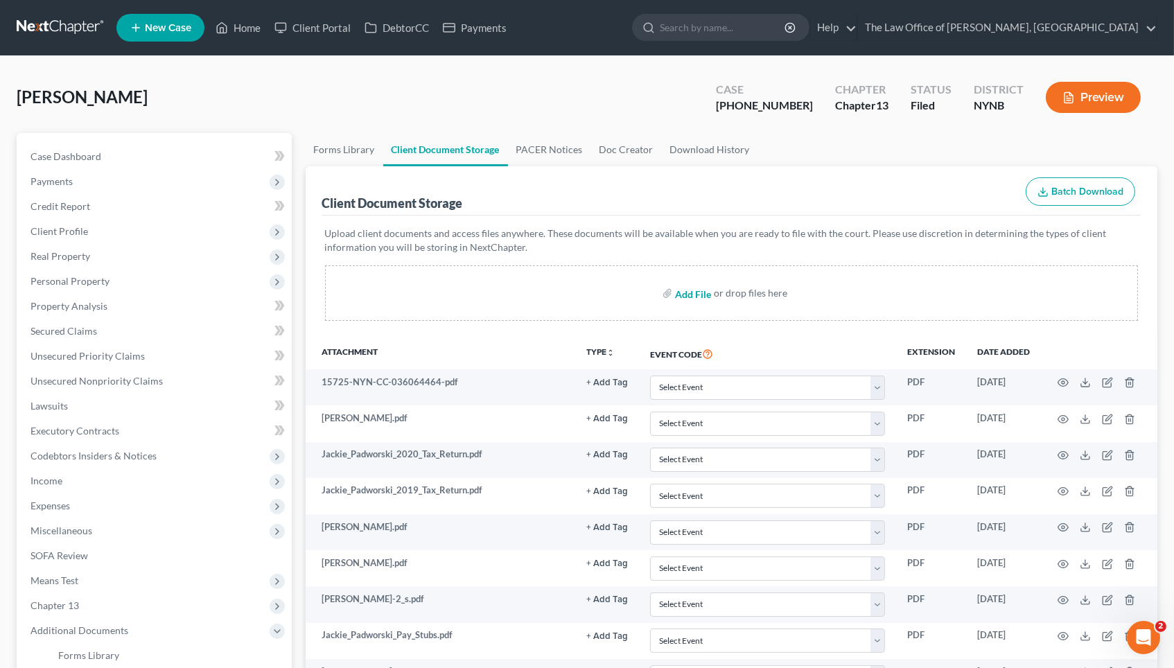
select select "1"
